Goal: Task Accomplishment & Management: Manage account settings

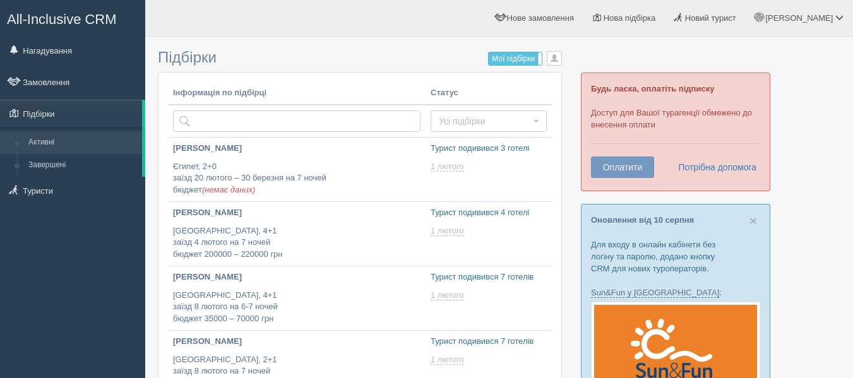
scroll to position [485, 0]
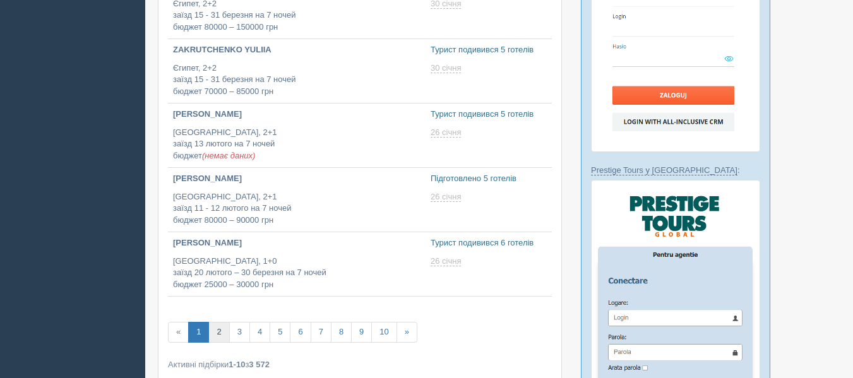
click at [215, 336] on link "2" at bounding box center [218, 332] width 21 height 21
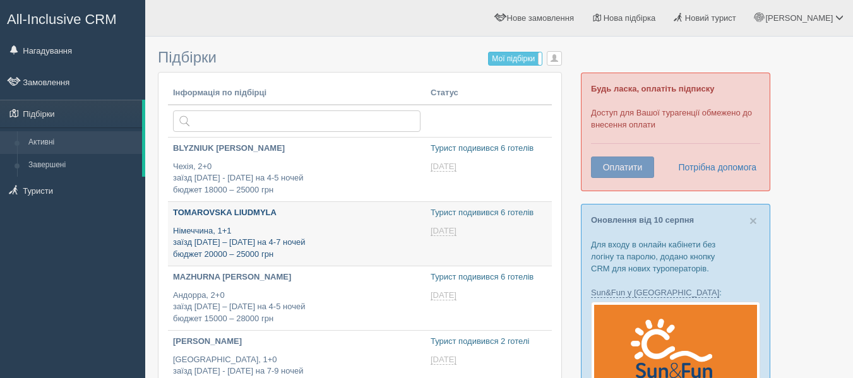
type input "[DATE] 13:25"
type input "2025-08-14 13:15"
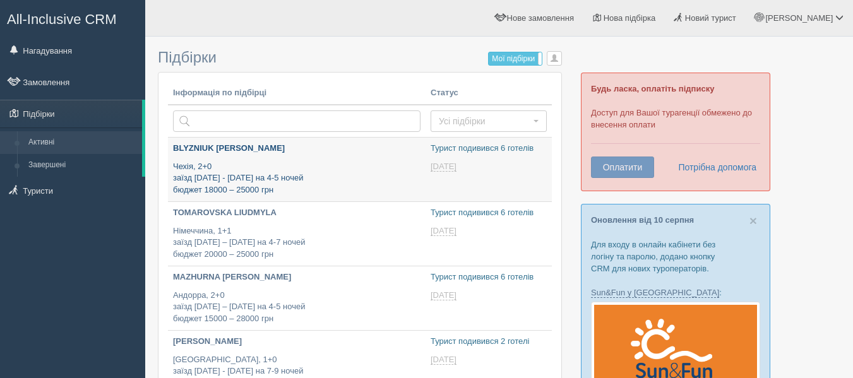
type input "[DATE] 19:15"
click at [316, 173] on p "Чехія, 2+0 заїзд 3 - 6 січня на 4-5 ночей бюджет 18000 – 25000 грн" at bounding box center [296, 178] width 247 height 35
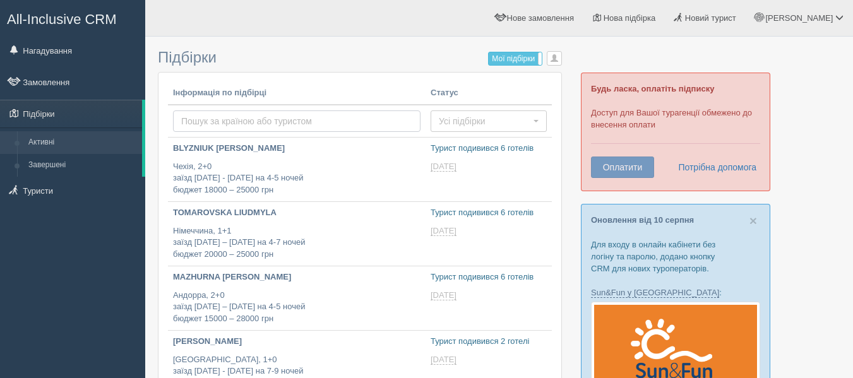
click at [240, 117] on input "text" at bounding box center [296, 120] width 247 height 21
type input "Египет"
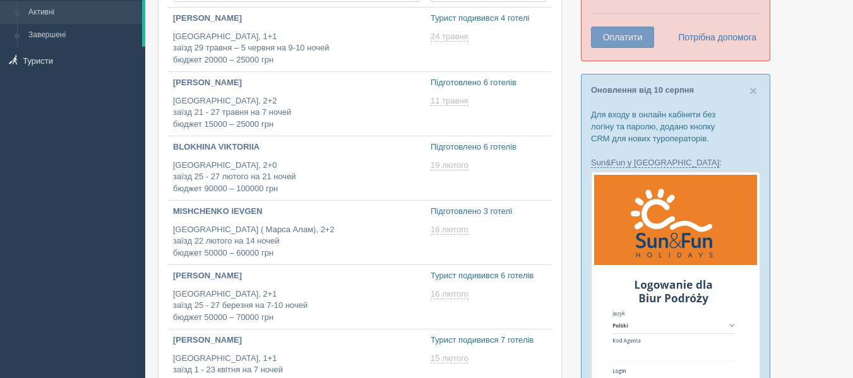
type input "2025-08-14 14:05"
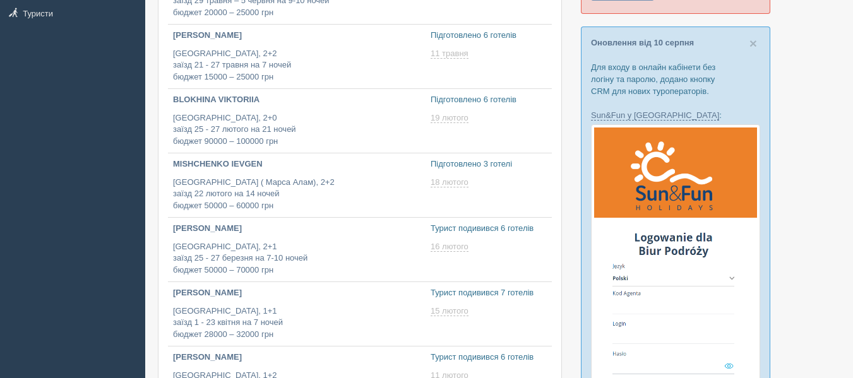
type input "[DATE] 12:00"
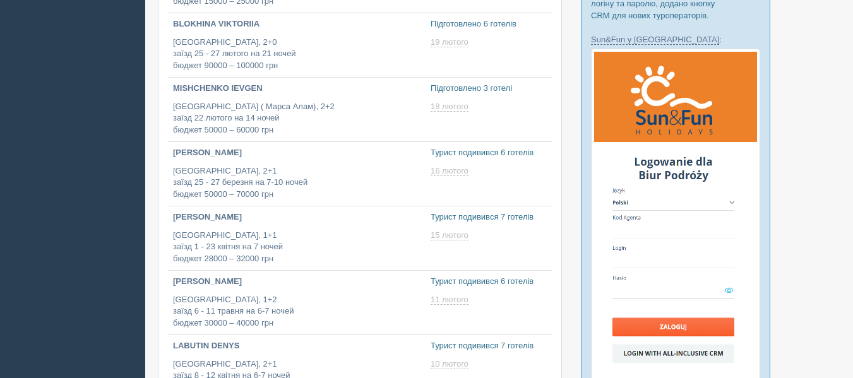
type input "2025-08-14 17:25"
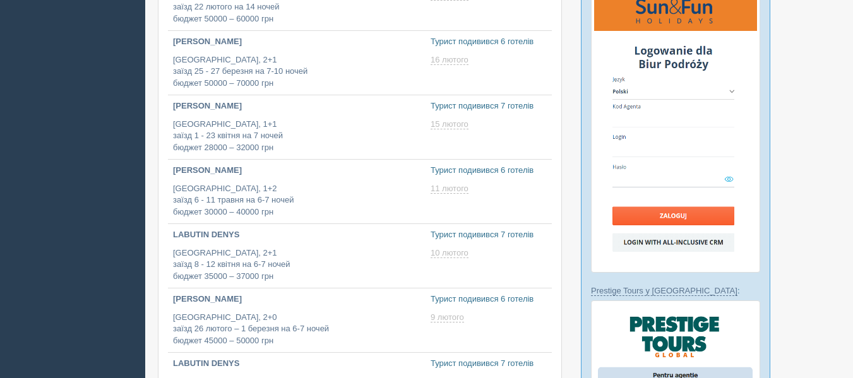
type input "2025-08-14 18:40"
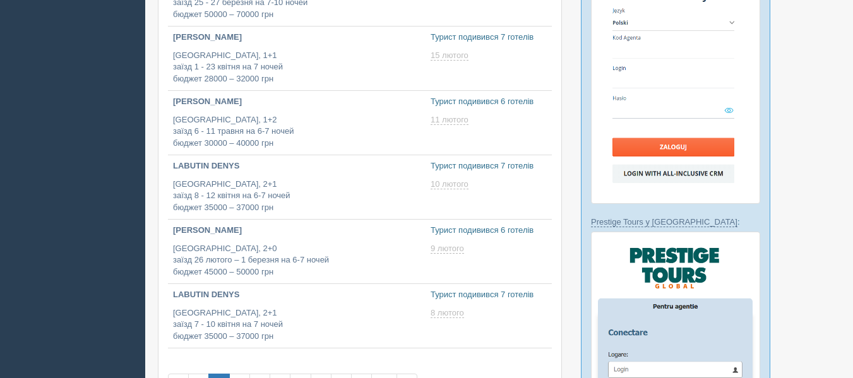
type input "2025-08-14 15:10"
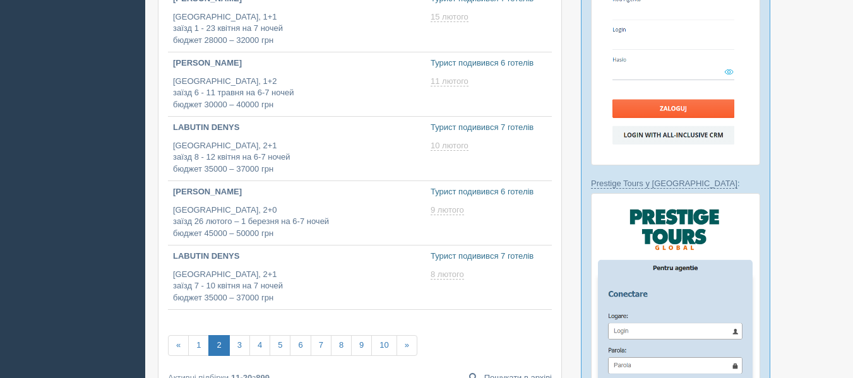
type input "2025-08-14 19:45"
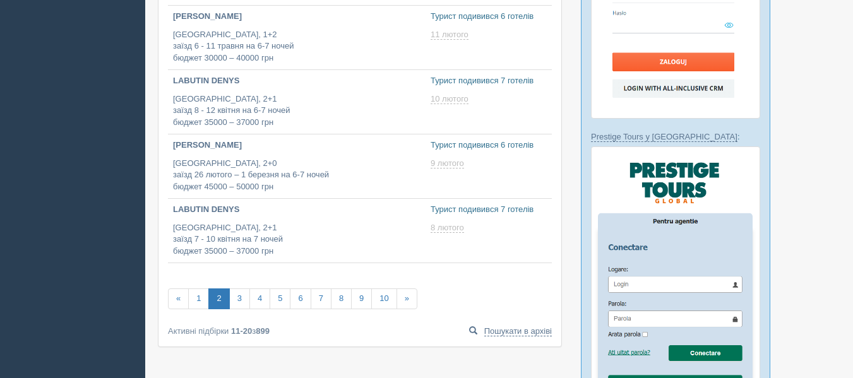
type input "2025-08-14 17:40"
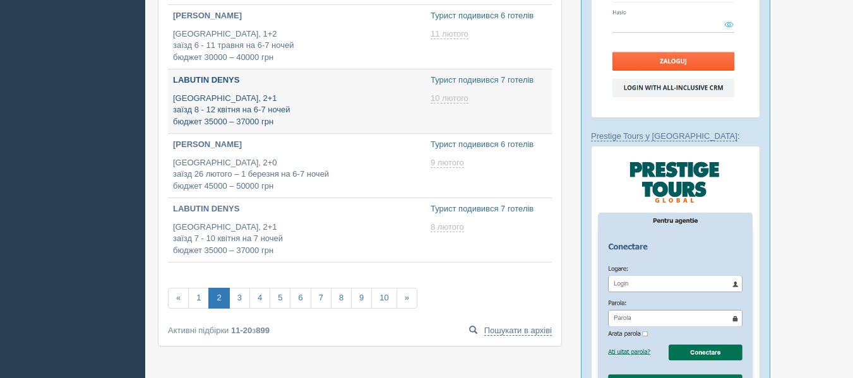
click at [297, 125] on p "Египет, 2+1 заїзд 8 - 12 квітня на 6-7 ночей бюджет 35000 – 37000 грн" at bounding box center [296, 110] width 247 height 35
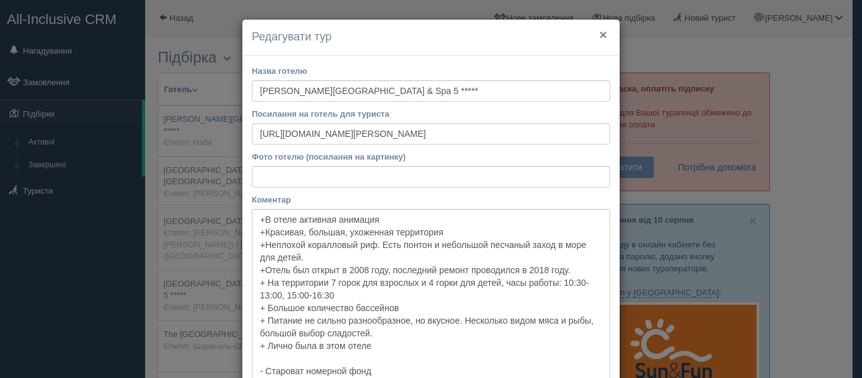
click at [600, 29] on button "×" at bounding box center [604, 34] width 8 height 13
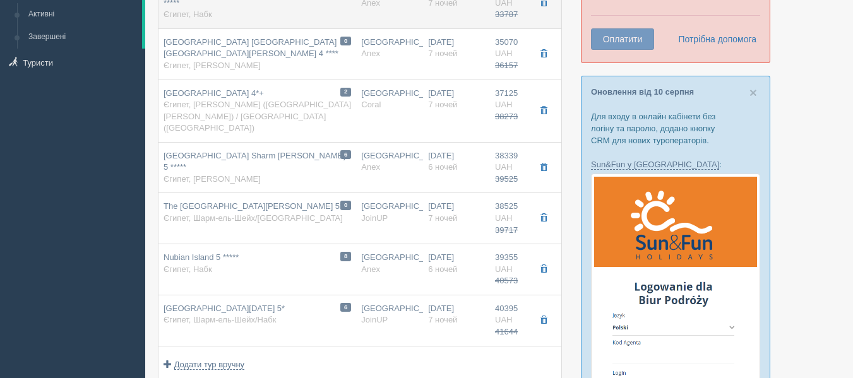
scroll to position [137, 0]
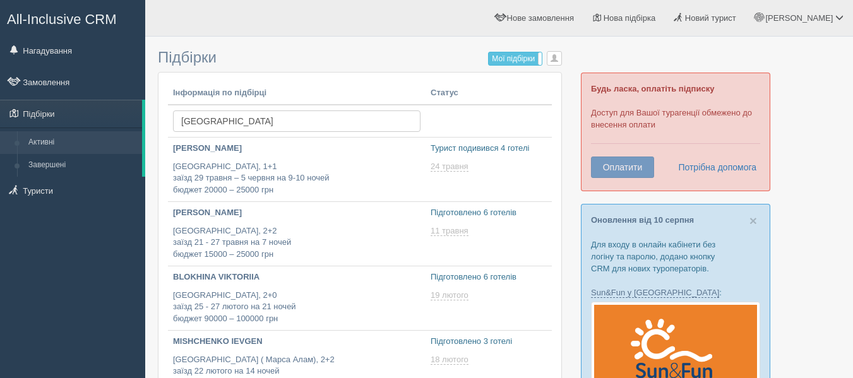
scroll to position [519, 0]
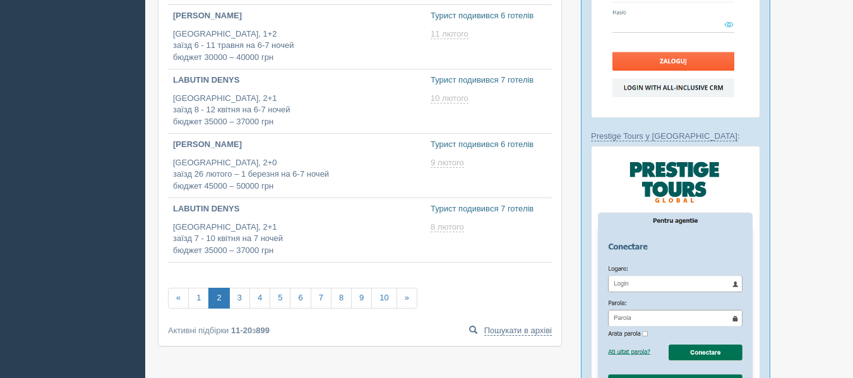
type input "2025-08-14 15:50"
drag, startPoint x: 245, startPoint y: 310, endPoint x: 228, endPoint y: 316, distance: 17.8
click div "Інформація по підбірці Статус Египет Усі підбірки Усі підбірки Турист визначивс…"
click link "3"
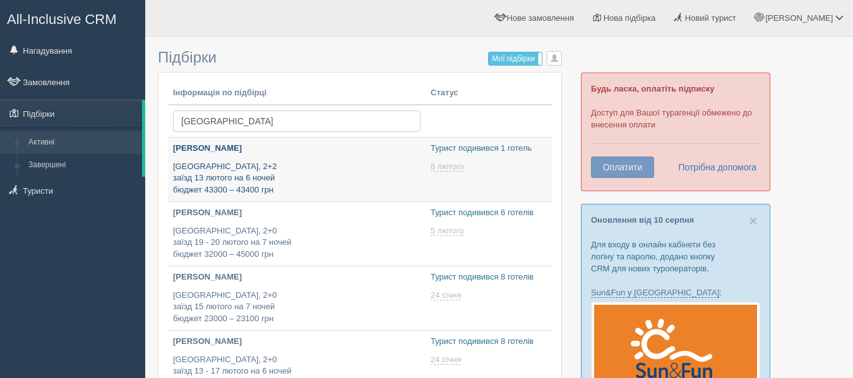
type input "[DATE] 16:05"
type input "[DATE] 14:25"
click at [245, 174] on p "[GEOGRAPHIC_DATA], 2+2 заїзд 13 лютого на 6 ночей бюджет 43300 – 43400 грн" at bounding box center [296, 178] width 247 height 35
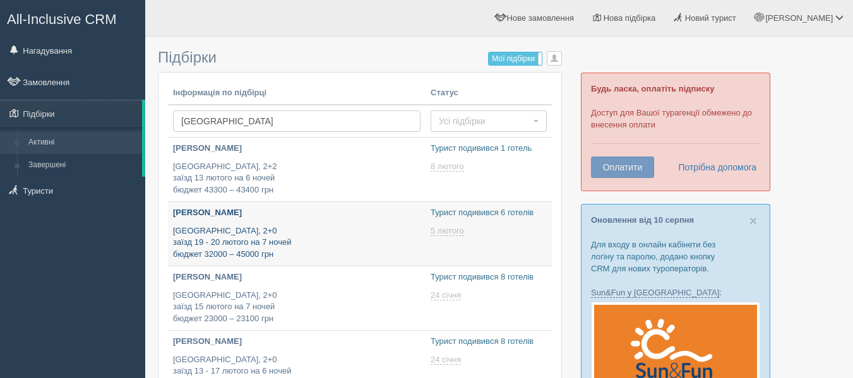
click at [261, 208] on p "Анастасия Финцева" at bounding box center [296, 213] width 247 height 12
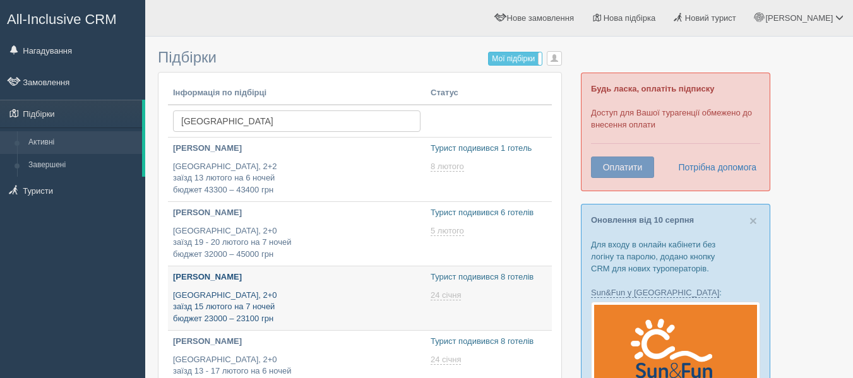
click at [285, 292] on p "Египет, 2+0 заїзд 15 лютого на 7 ночей бюджет 23000 – 23100 грн" at bounding box center [296, 307] width 247 height 35
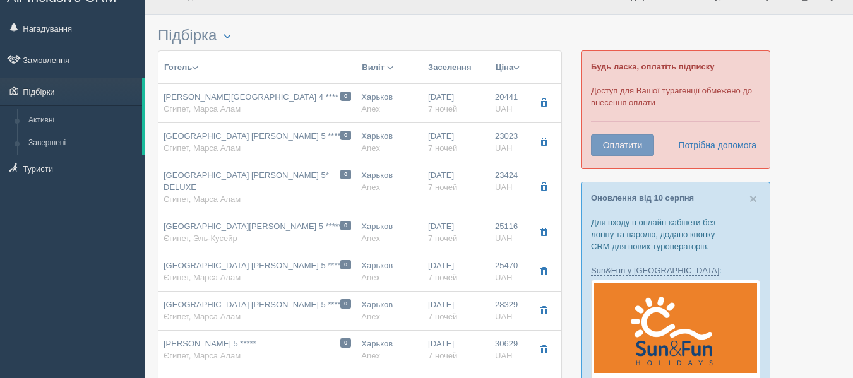
scroll to position [23, 0]
click at [285, 299] on span "[GEOGRAPHIC_DATA] [PERSON_NAME] 5 *****" at bounding box center [253, 303] width 180 height 9
type input "[GEOGRAPHIC_DATA] [PERSON_NAME] 5 *****"
type input "[URL][DOMAIN_NAME]"
type textarea "Lorem Ipsumdol Sit Ametc Adipi Elit 4* - seddo (8390 e) tempo, incidi u labo Et…"
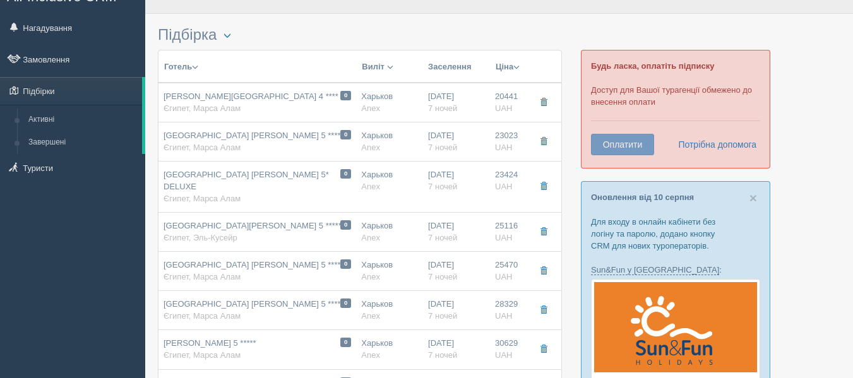
type input "[GEOGRAPHIC_DATA]"
type input "Марса Алам"
type input "28329.00"
type input "Харьков"
type input "13:50"
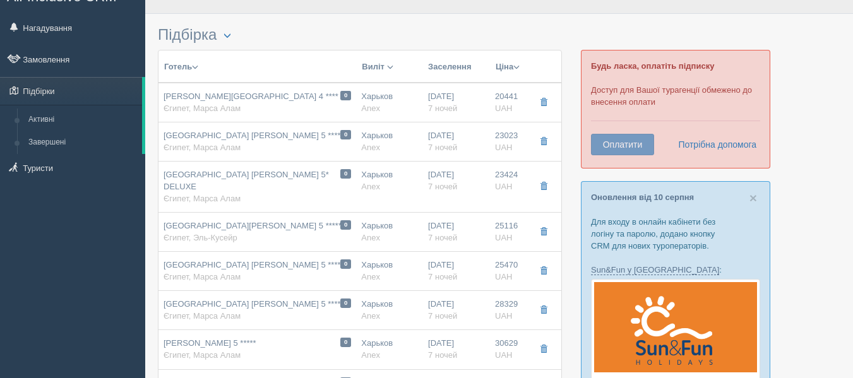
type input "18:00"
type input "07:45"
type input "12:00"
type input "7"
type input "Standard Garden View Room / DBL"
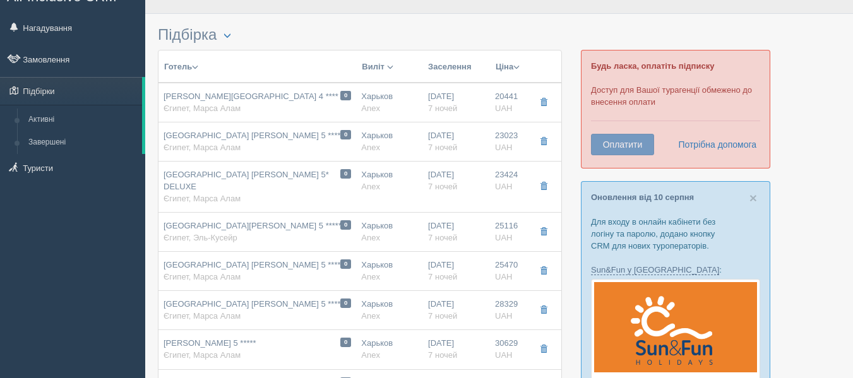
type input "Все включено"
type input "Anex"
type input "https://online3.anextour.com.ua/default.php?page=hotels&samo_action=hotel&HOTEL…"
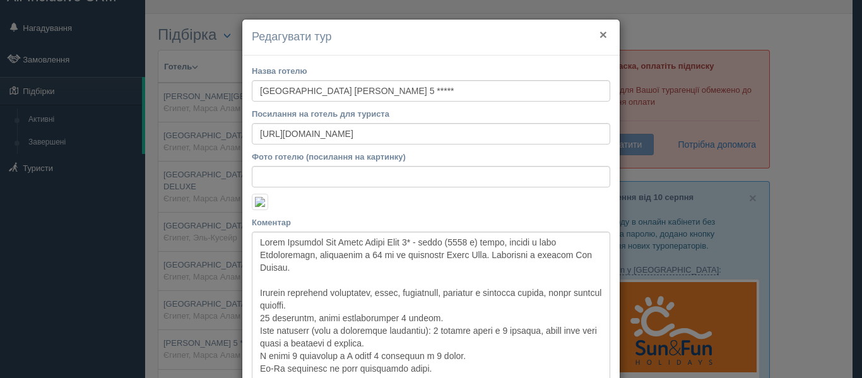
click at [600, 35] on button "×" at bounding box center [604, 34] width 8 height 13
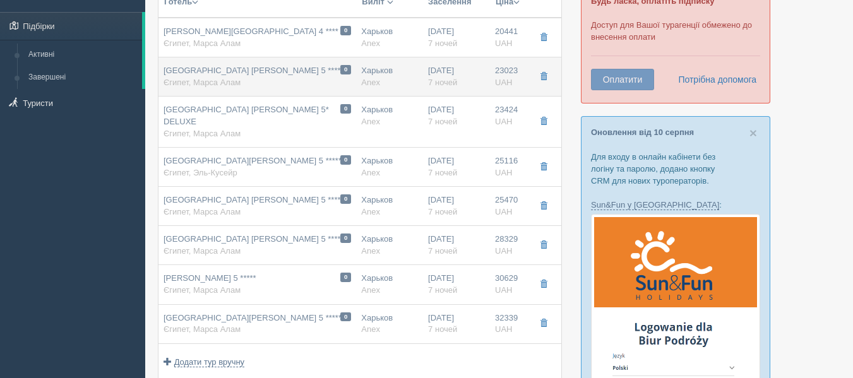
scroll to position [88, 0]
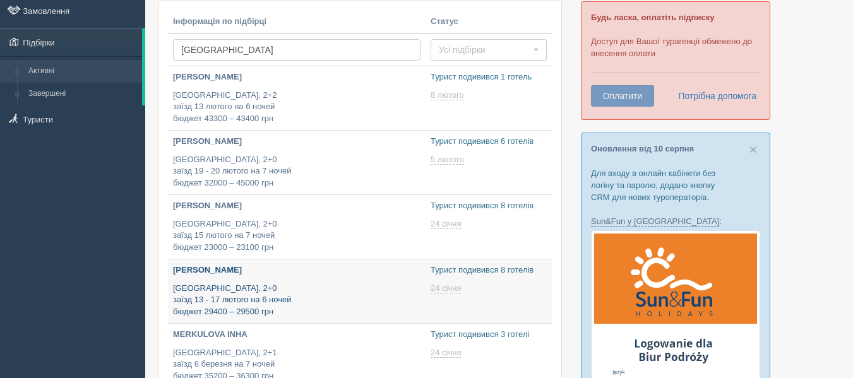
type input "2025-08-14 18:00"
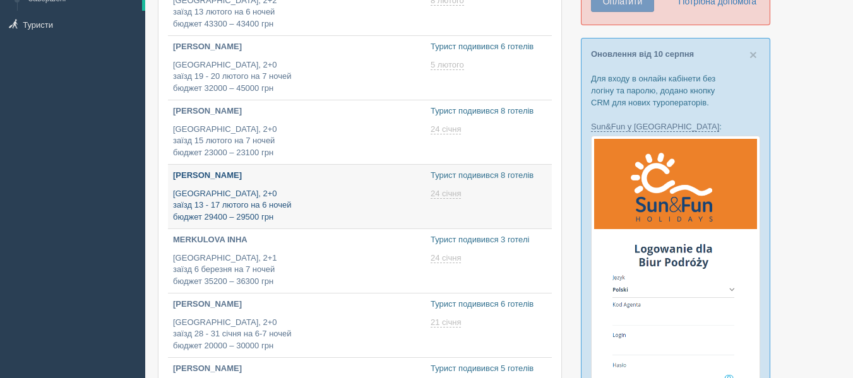
scroll to position [168, 0]
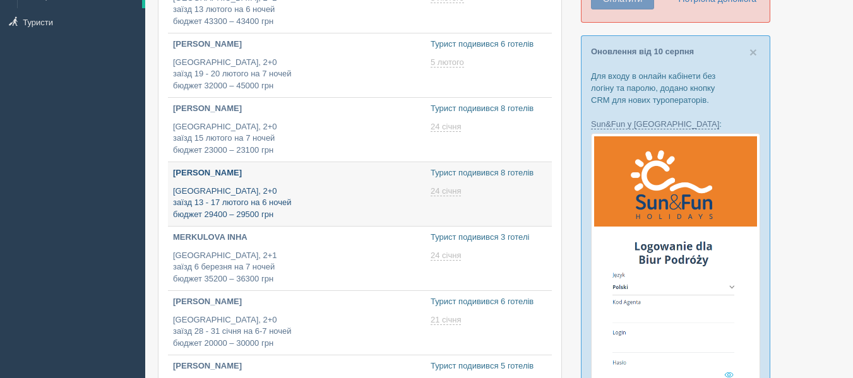
type input "2025-08-14 12:40"
click at [328, 259] on p "Египет, 2+1 заїзд 6 березня на 7 ночей бюджет 35200 – 36300 грн" at bounding box center [296, 267] width 247 height 35
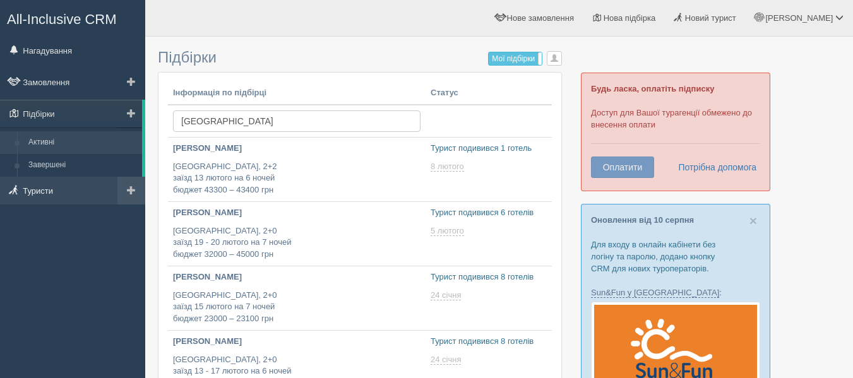
scroll to position [162, 0]
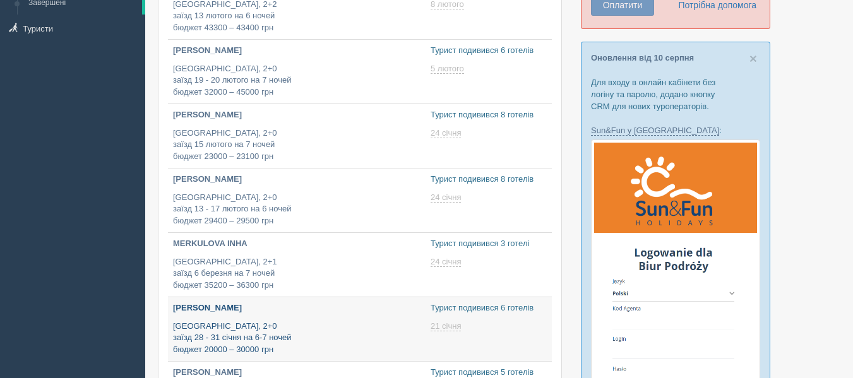
type input "[DATE] 15:50"
click at [329, 307] on p "Александра Касянова" at bounding box center [296, 308] width 247 height 12
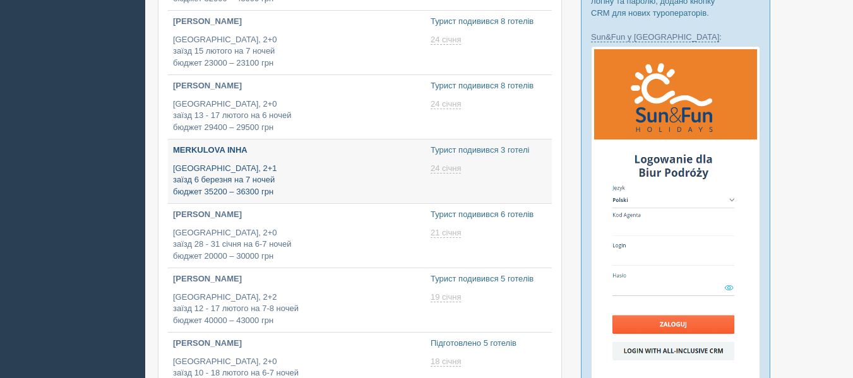
type input "[DATE] 18:00"
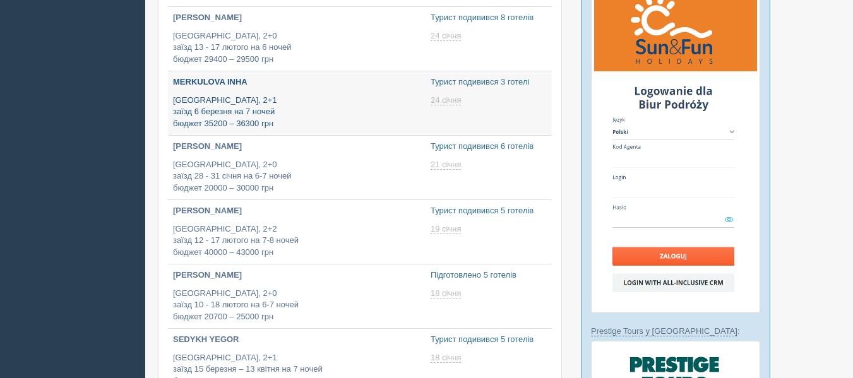
type input "[DATE] 17:55"
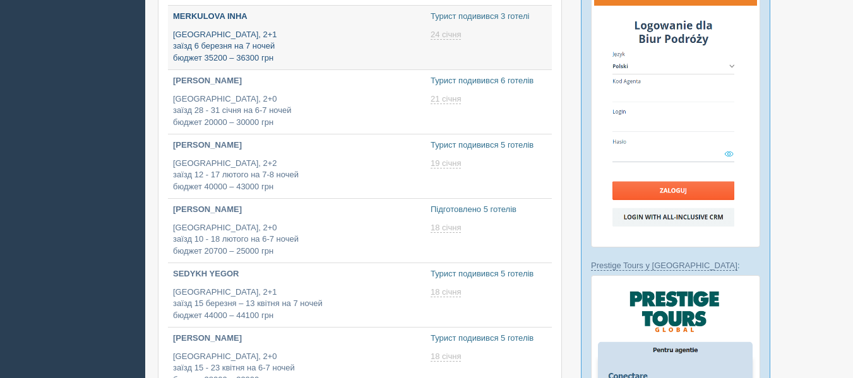
scroll to position [393, 0]
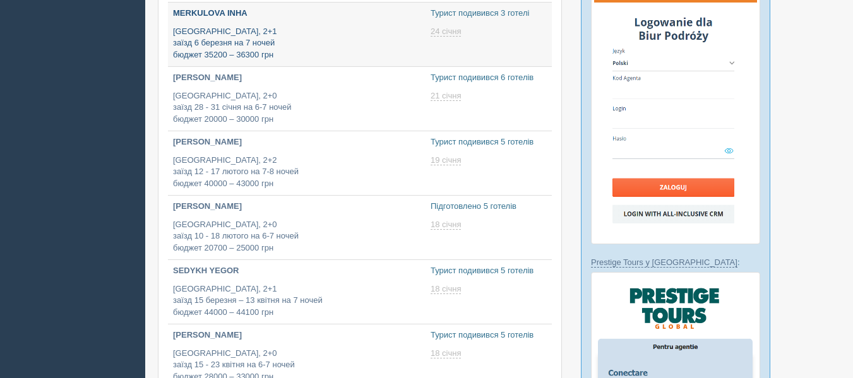
type input "[DATE] 15:10"
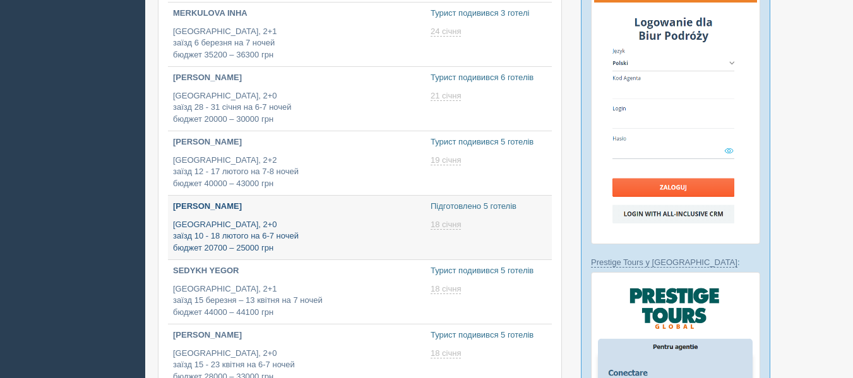
click at [288, 243] on p "[GEOGRAPHIC_DATA], 2+0 заїзд 10 - 18 лютого на 6-7 ночей бюджет 20700 – 25000 г…" at bounding box center [296, 236] width 247 height 35
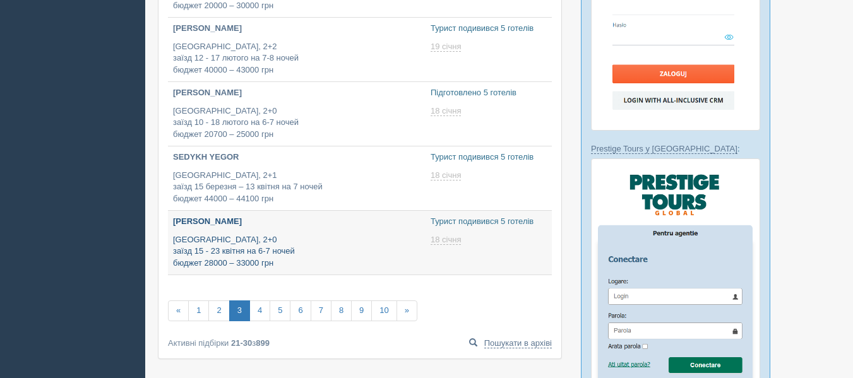
type input "[DATE] 12:25"
click at [273, 269] on link "KALMYKOVA KATERYNA Египет, 2+0 заїзд 15 - 23 квітня на 6-7 ночей бюджет 28000 –…" at bounding box center [296, 242] width 257 height 64
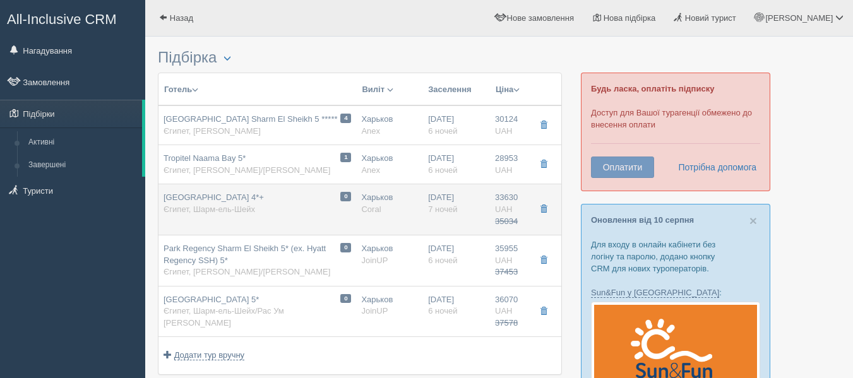
click at [311, 198] on td "0 OTIUM PARK AMPHORAS BLU RESORT 4*+ Єгипет, Шарм-ель-Шейх" at bounding box center [257, 209] width 198 height 51
type input "OTIUM PARK AMPHORAS BLU RESORT 4*+"
type input "https://www.booking.com/hotel/eg/shores-aloha-resort.ru.html"
type textarea "+Отель на 1-й линии, при отеле красивый коралловый риф +Территория небольшая, м…"
type input "Египет"
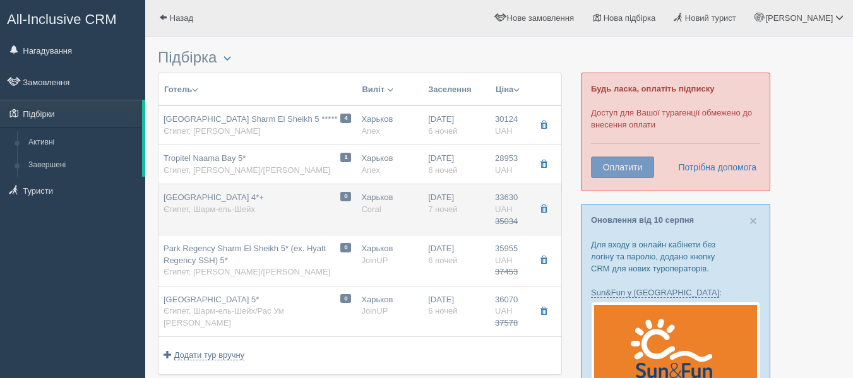
type input "Шарм-эль-Шейх"
type input "33630.00"
type input "35034.00"
type input "Харьков"
type input "14:40"
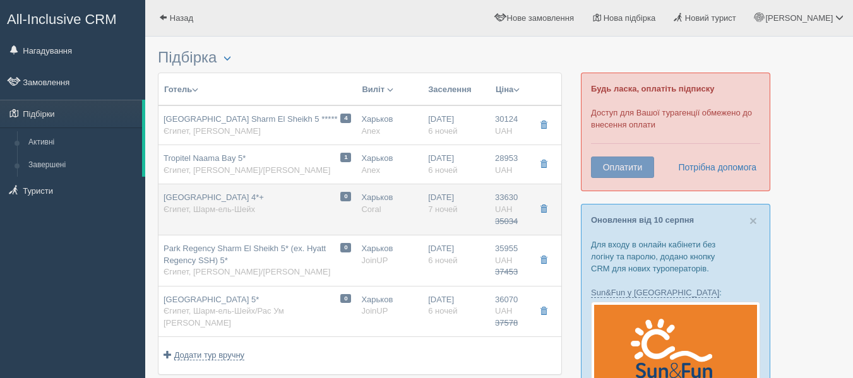
type input "18:55"
type input "09:00"
type input "13:20"
type input "7"
type input "ROOM STANDARD, 2 ADL"
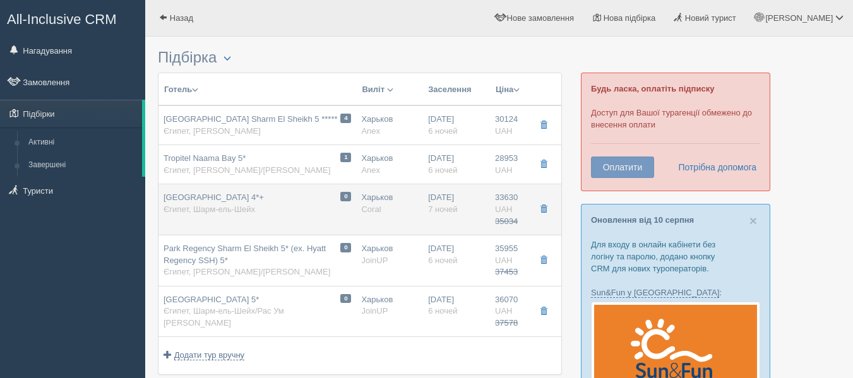
type input "Все включено"
type input "Coral"
type input "https://www.coraltravel.ua/hotellist/detail/13319?AGZqfjU4O0pOT09vcAw--2YGYJBlU…"
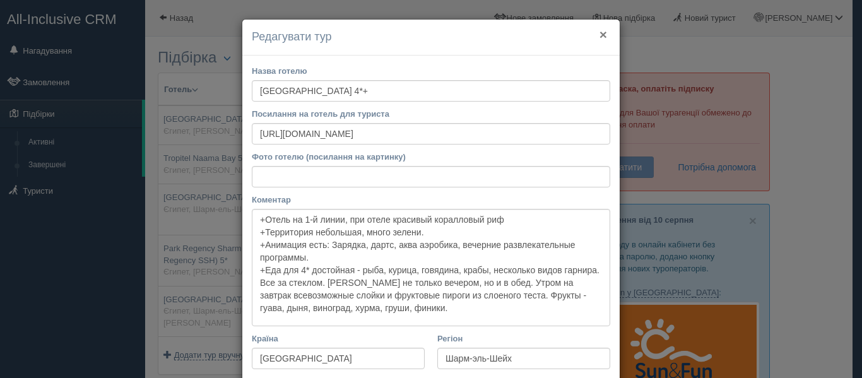
click at [600, 33] on button "×" at bounding box center [604, 34] width 8 height 13
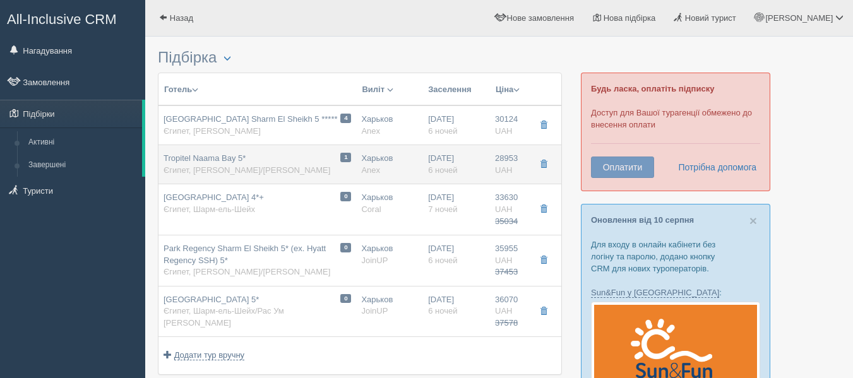
click at [298, 162] on td "1 Tropitel Naama Bay 5* Єгипет, Шарм-ель-Шейх/Наама Бей" at bounding box center [257, 164] width 198 height 39
type input "Tropitel Naama Bay 5*"
type input "https://www.booking.com/hotel/eg/tropitel-naama-bay-sharm-el-sheikh.ru.html"
type textarea "Отель находится на второй линии ( пляж расположен через дорогу в 150 метрах от …"
type input "Шарм-эль-Шейх/Наама Бэй"
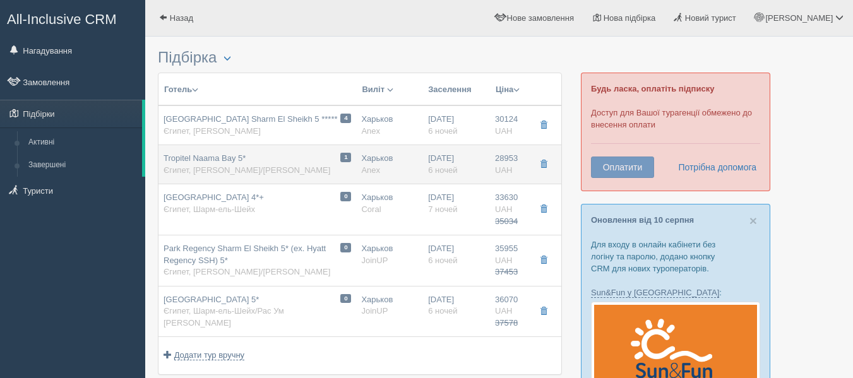
type input "28953.00"
type input "02:35"
type input "06:40"
type input "20:30"
type input "00:50"
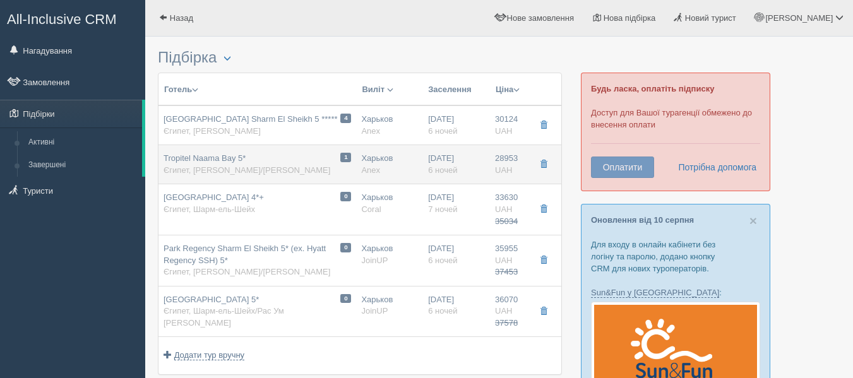
type input "6"
type input "Standard Room / DBL"
type input "Anex"
type input "https://online3.anextour.com.ua/default.php?page=hotels&samo_action=hotel&HOTEL…"
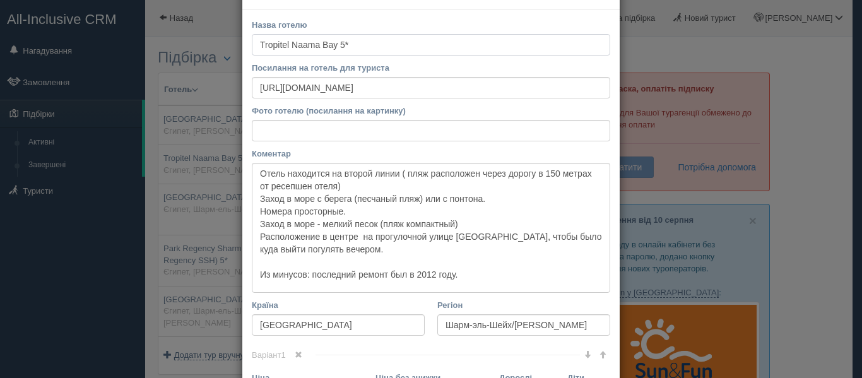
scroll to position [47, 0]
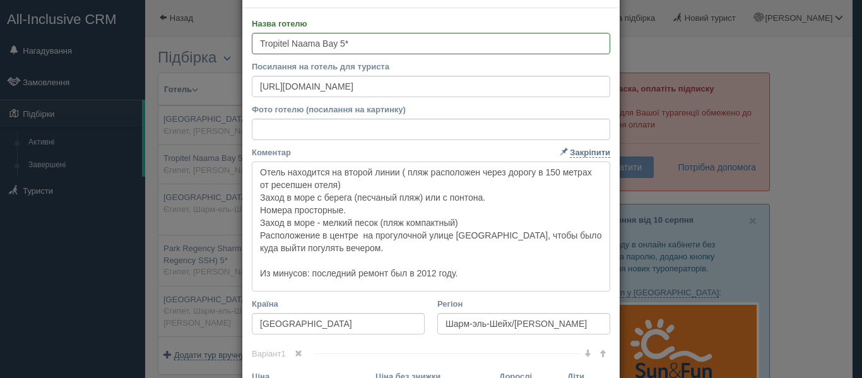
drag, startPoint x: 494, startPoint y: 275, endPoint x: 211, endPoint y: 124, distance: 321.3
click at [211, 124] on div "× Редагувати тур Назва готелю Tropitel Naama Bay 5* Посилання на готель для тур…" at bounding box center [431, 189] width 862 height 378
drag, startPoint x: 573, startPoint y: 83, endPoint x: 28, endPoint y: 57, distance: 545.8
click at [28, 57] on div "× Редагувати тур Назва готелю Tropitel Naama Bay 5* Посилання на готель для тур…" at bounding box center [431, 189] width 862 height 378
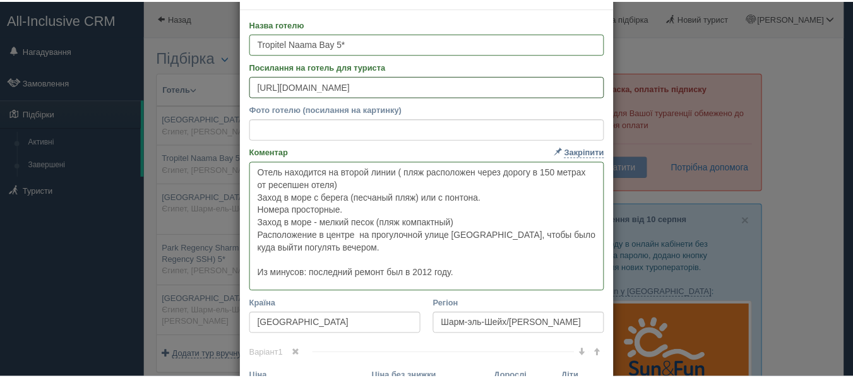
scroll to position [0, 0]
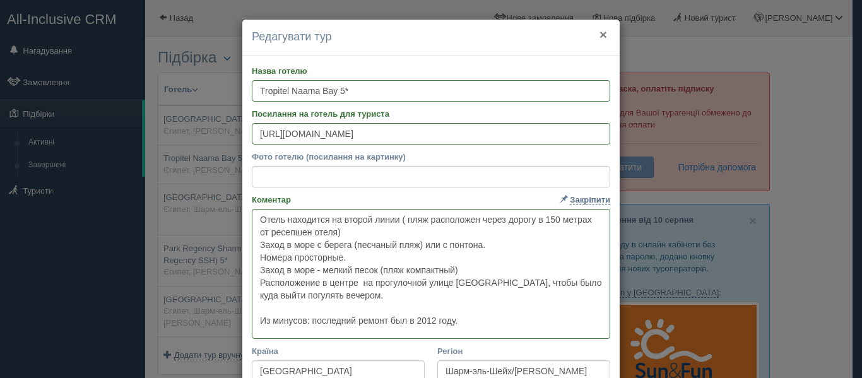
click at [600, 30] on button "×" at bounding box center [604, 34] width 8 height 13
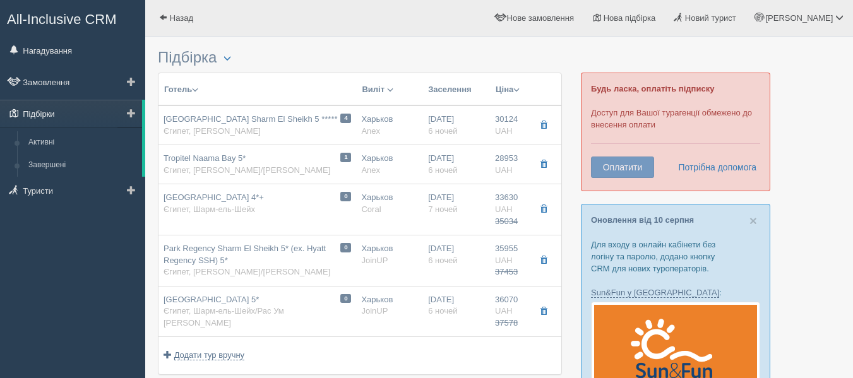
click at [62, 114] on link "Підбірки" at bounding box center [71, 114] width 142 height 28
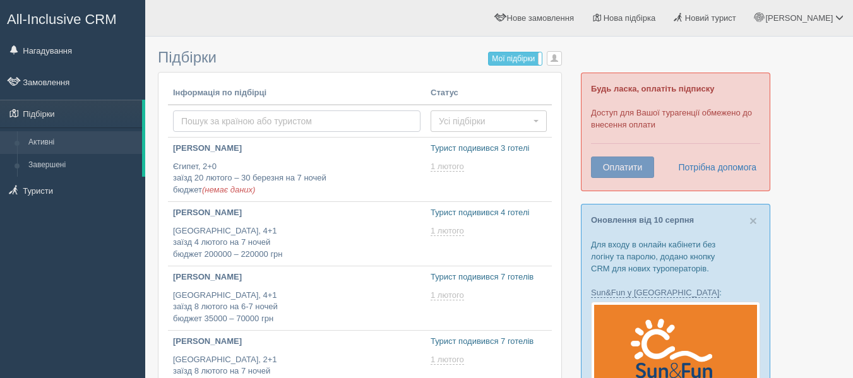
click at [232, 124] on input "text" at bounding box center [296, 120] width 247 height 21
click at [517, 52] on div "Мої підбірки Усі підбірки" at bounding box center [515, 59] width 54 height 14
click at [269, 117] on input "text" at bounding box center [296, 120] width 247 height 21
type input "тунис"
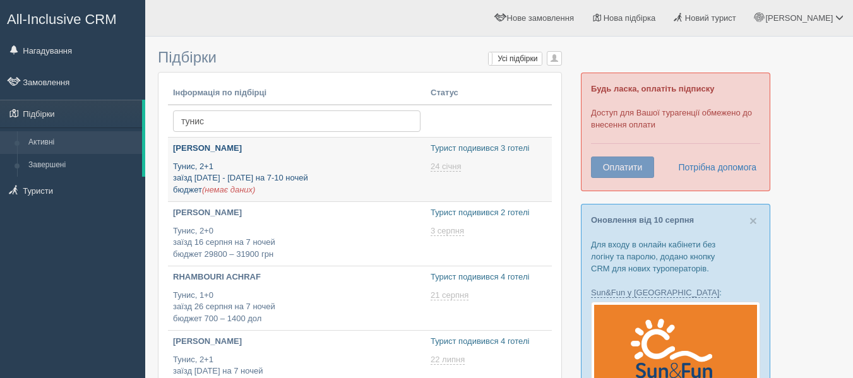
type input "[DATE] 14:35"
click at [268, 169] on p "Тунис, 2+1 заїзд 1 - 10 липня на 7-10 ночей бюджет (немає даних)" at bounding box center [296, 178] width 247 height 35
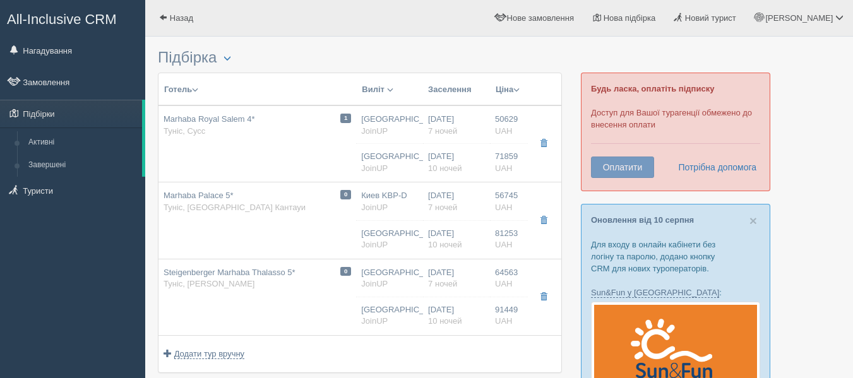
click at [268, 169] on td "1 Marhaba Royal Salem 4* [GEOGRAPHIC_DATA], [GEOGRAPHIC_DATA]" at bounding box center [257, 143] width 198 height 77
type input "Marhaba Royal Salem 4*"
type input "[URL][DOMAIN_NAME]"
type textarea "+ расположен на берегу моря, в городе [GEOGRAPHIC_DATA] + большая зеленая терри…"
type input "Тунис"
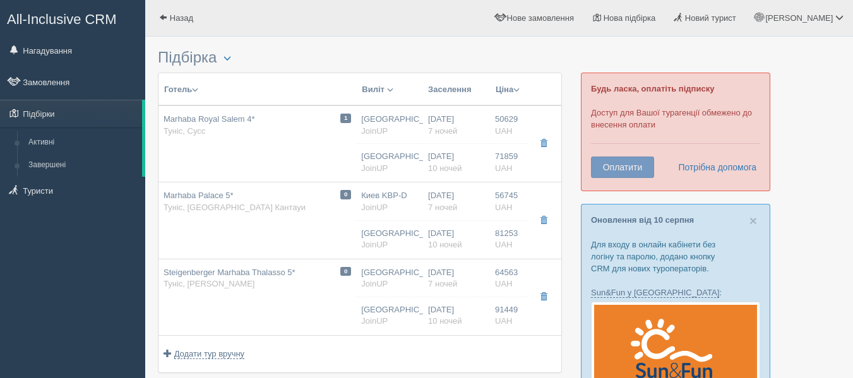
type input "Сусс"
type input "50629.00"
type input "[GEOGRAPHIC_DATA]"
type input "00:05"
type input "7"
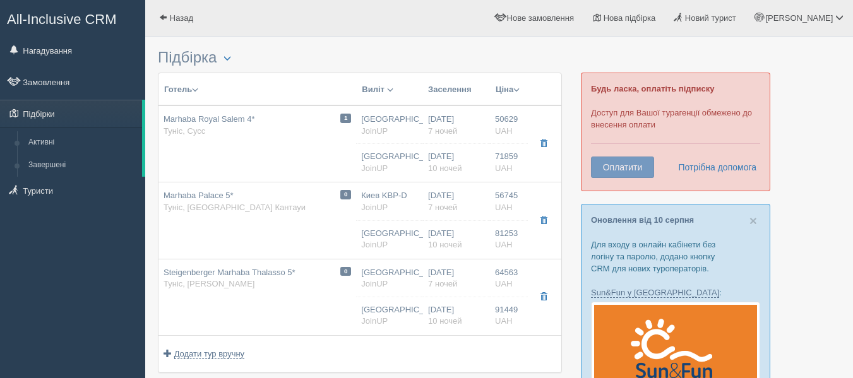
type input "Standard Room / [DATE]+1CHD(6-11,99)"
type input "AI"
type input "JoinUP"
type input "[URL][DOMAIN_NAME]"
type input "71859.00"
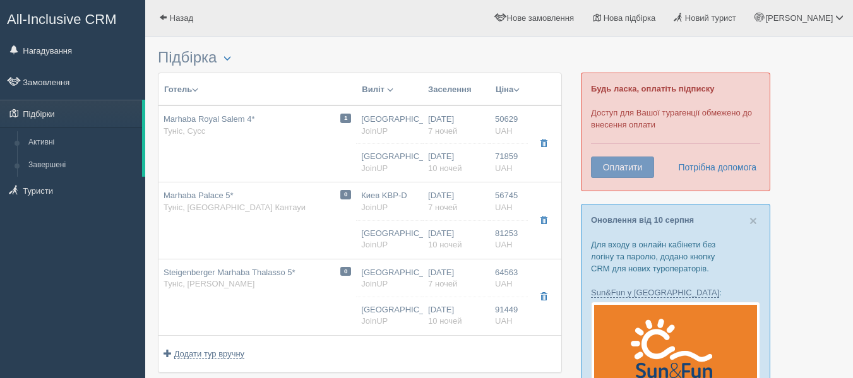
type input "[GEOGRAPHIC_DATA]"
type input "00:05"
type input "10"
type input "Standard Room / [DATE]+1CHD(6-11,99)"
type input "AI"
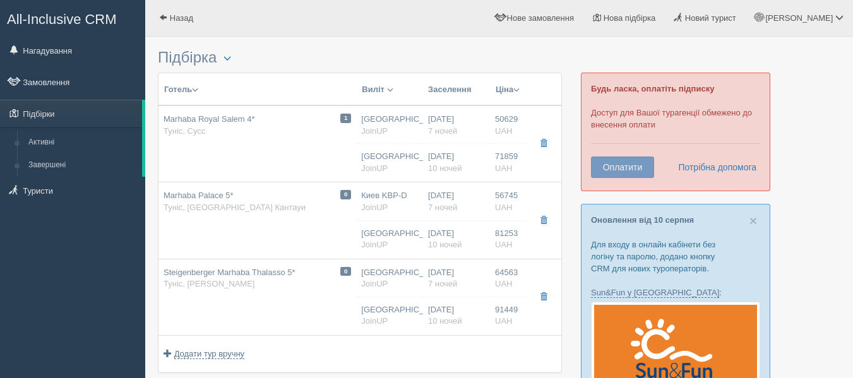
type input "JoinUP"
type input "[URL][DOMAIN_NAME]"
